Goal: Communication & Community: Answer question/provide support

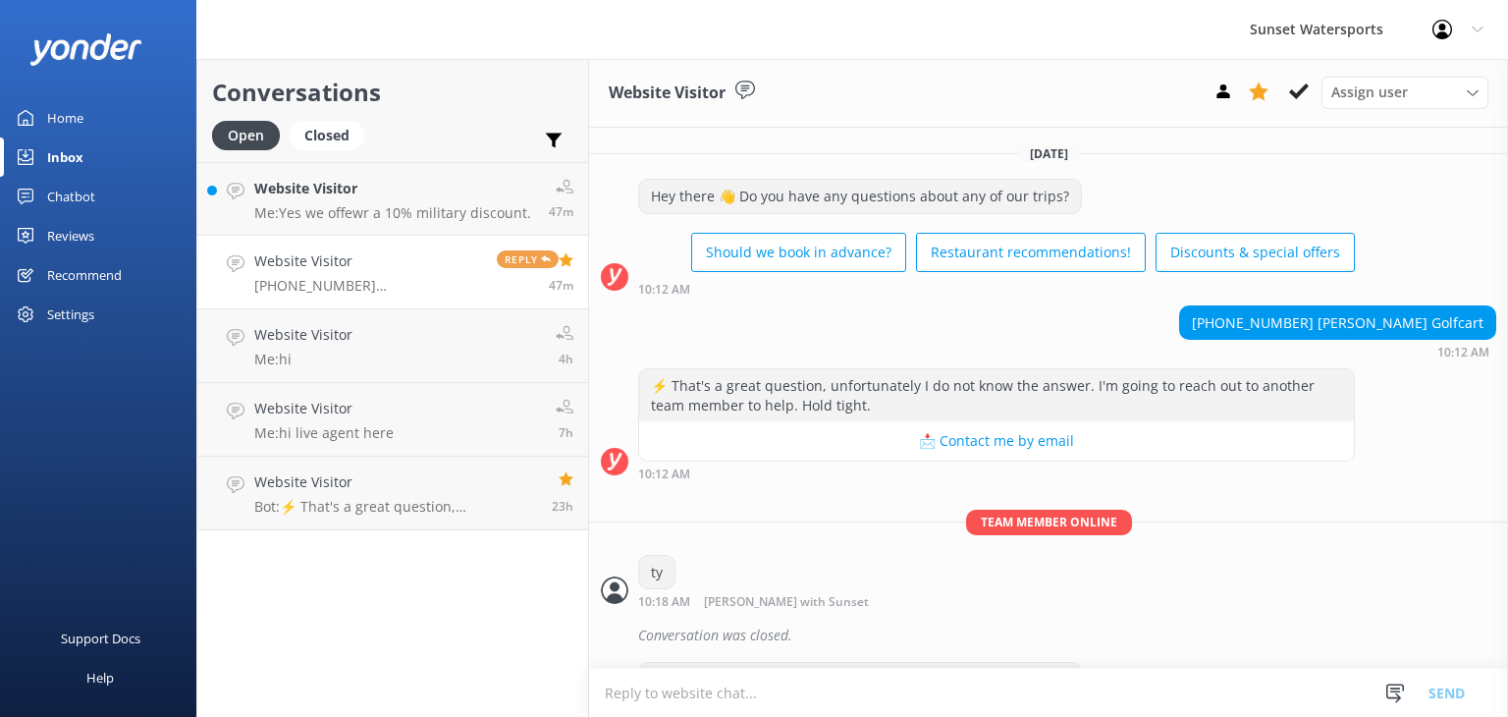
scroll to position [8081, 0]
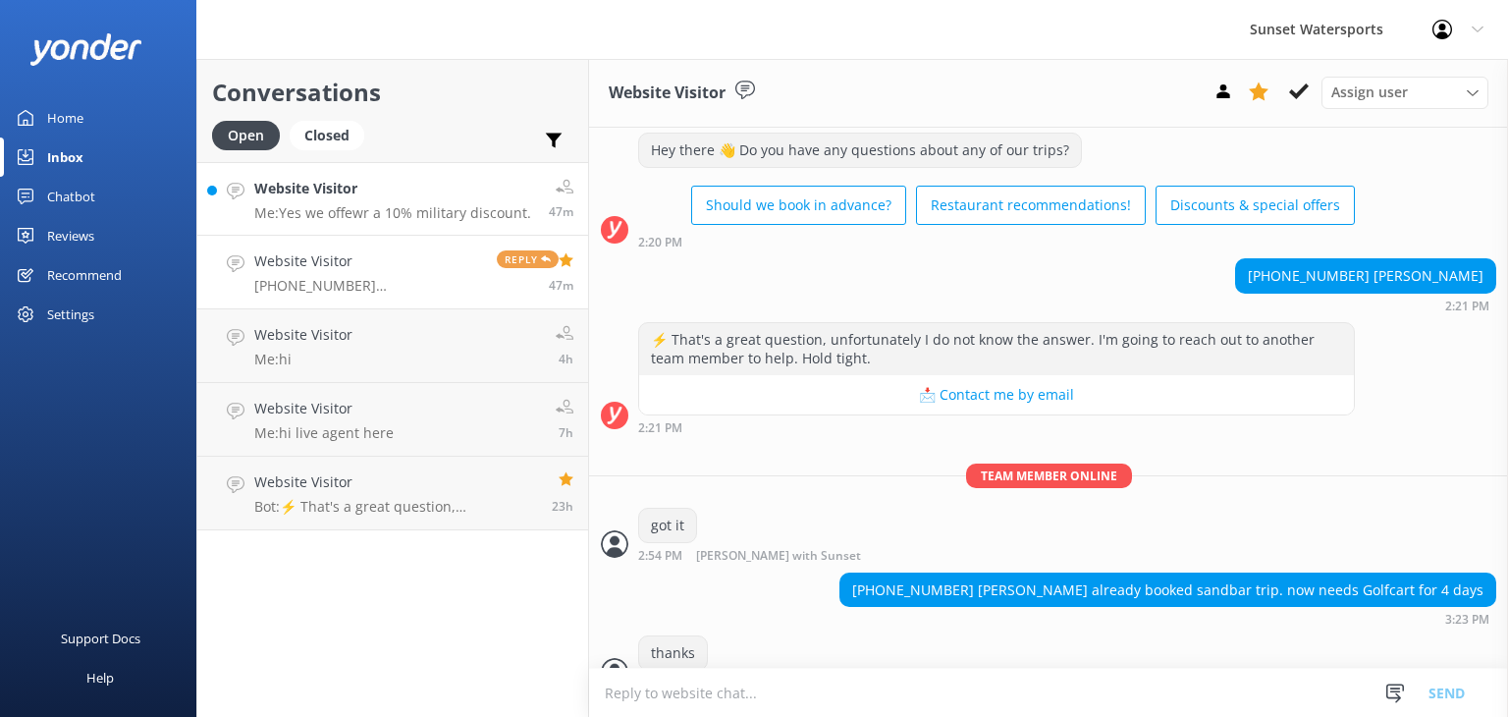
click at [345, 188] on h4 "Website Visitor" at bounding box center [392, 189] width 277 height 22
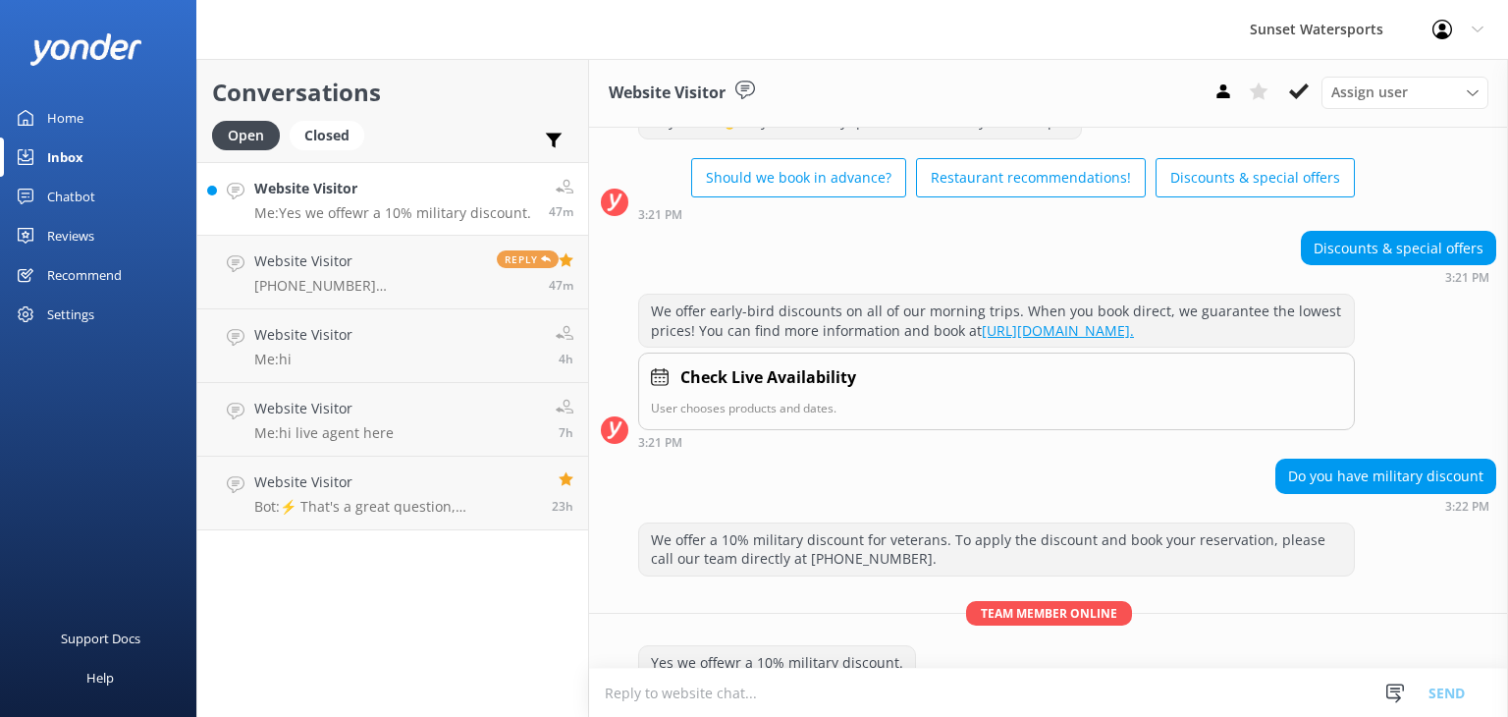
scroll to position [133, 0]
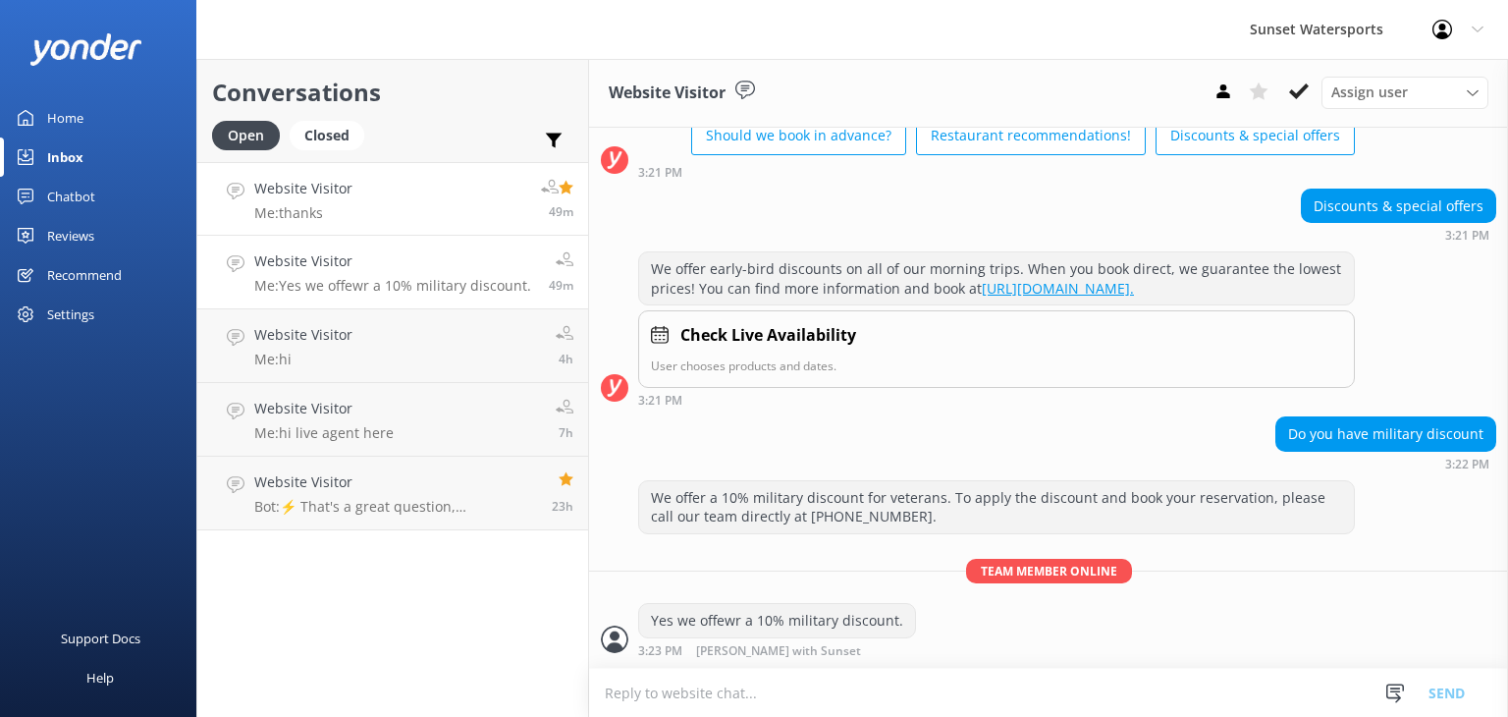
click at [371, 187] on link "Website Visitor Me: thanks 49m" at bounding box center [392, 199] width 391 height 74
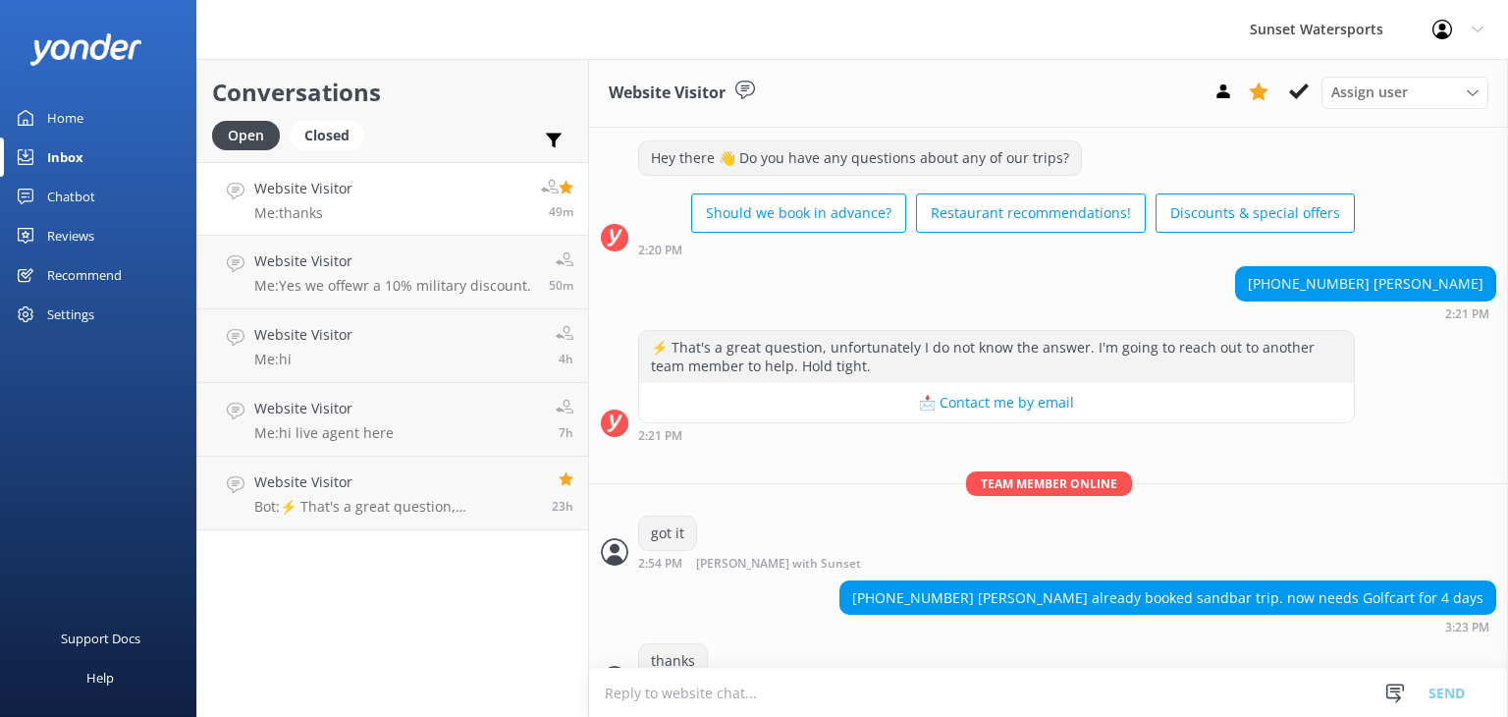
scroll to position [8081, 0]
